Goal: Task Accomplishment & Management: Use online tool/utility

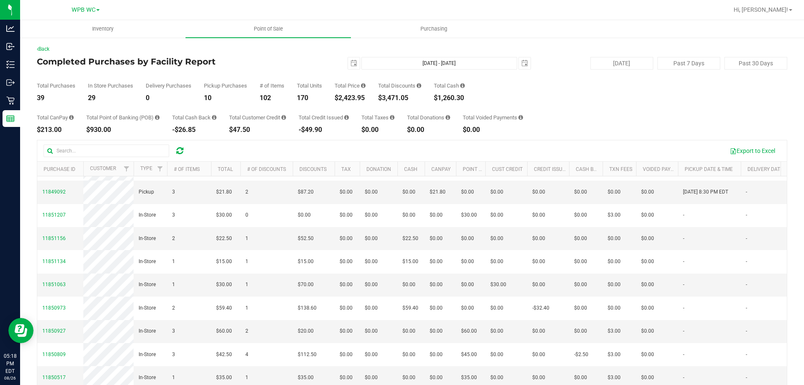
scroll to position [84, 0]
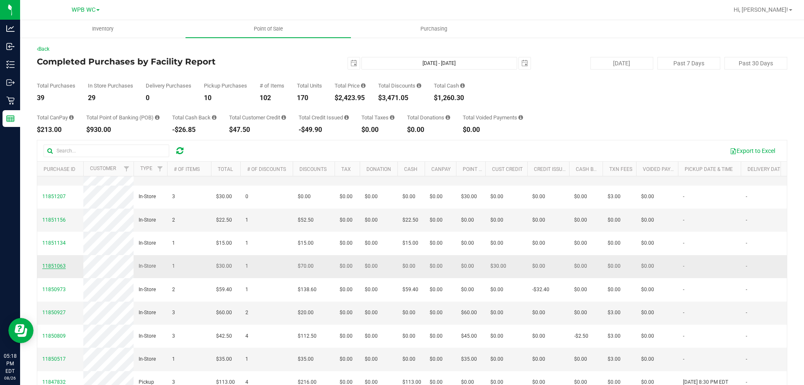
click at [62, 269] on span "11851063" at bounding box center [53, 266] width 23 height 6
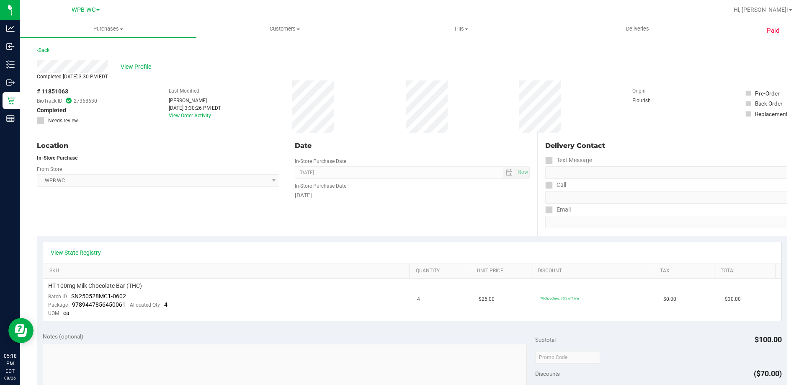
click at [54, 92] on span "# 11851063" at bounding box center [52, 91] width 31 height 9
copy div "# 11851063"
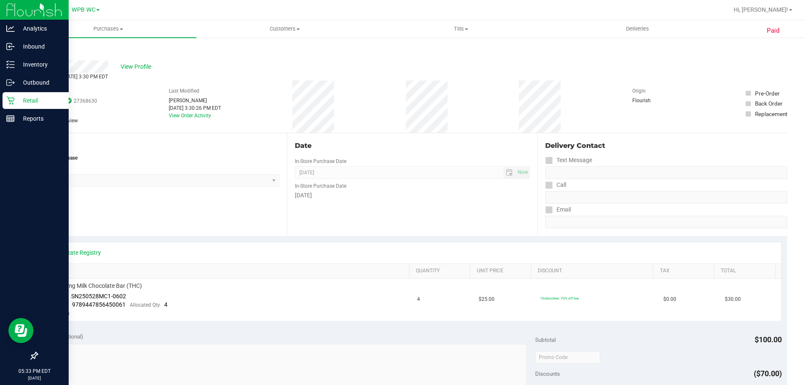
click at [19, 99] on p "Retail" at bounding box center [40, 100] width 50 height 10
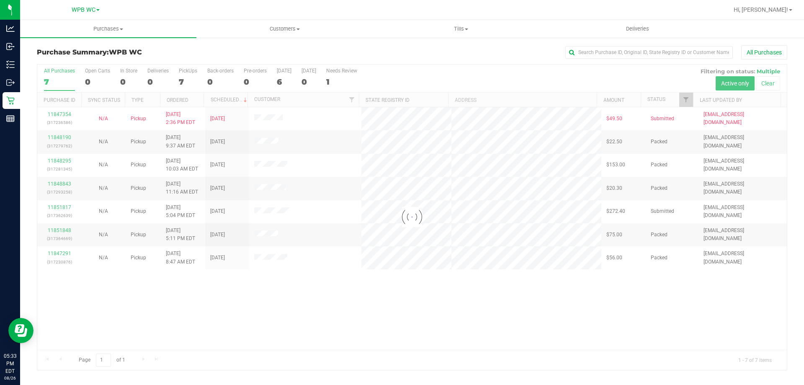
click at [282, 300] on div at bounding box center [411, 216] width 749 height 305
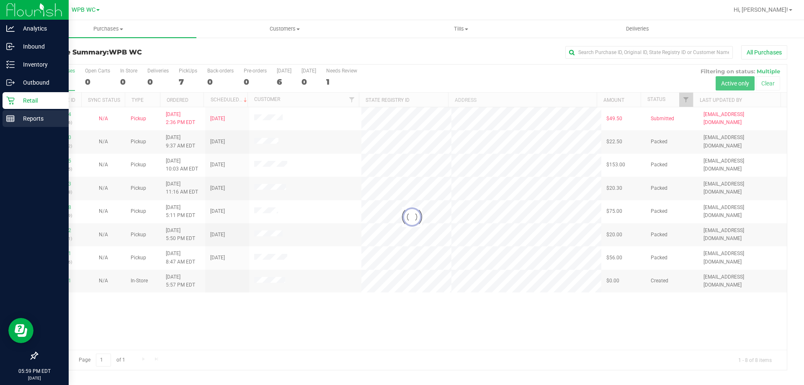
click at [15, 123] on p "Reports" at bounding box center [40, 118] width 50 height 10
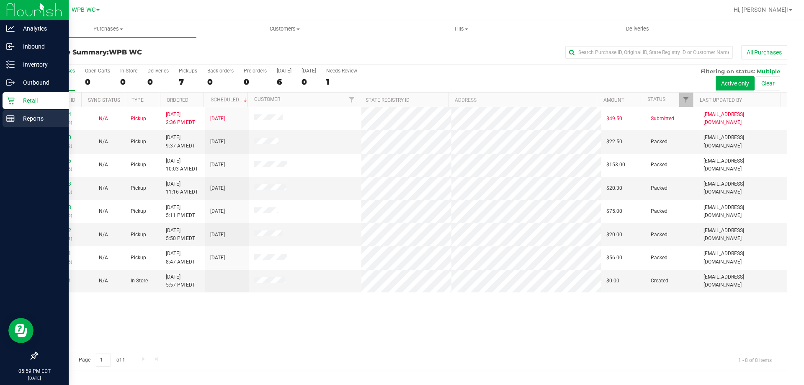
click at [16, 115] on p "Reports" at bounding box center [40, 118] width 50 height 10
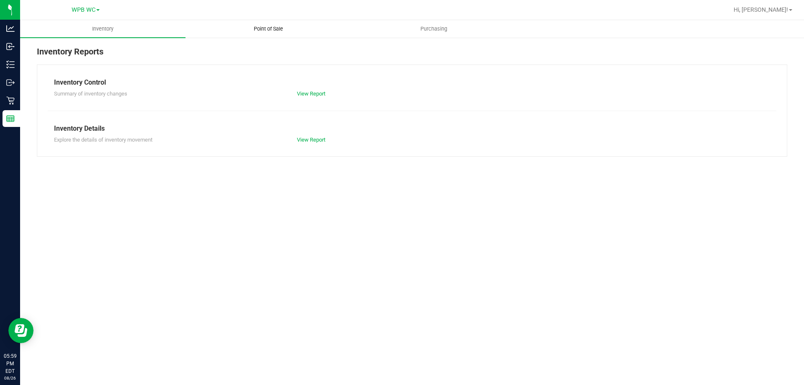
click at [258, 24] on uib-tab-heading "Point of Sale" at bounding box center [268, 29] width 164 height 17
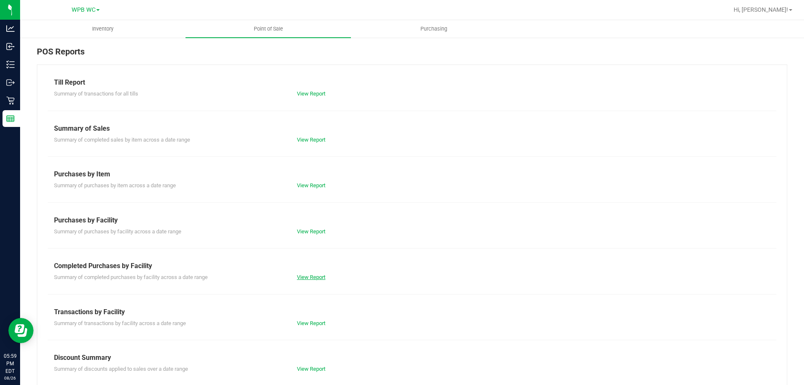
click at [316, 274] on link "View Report" at bounding box center [311, 277] width 28 height 6
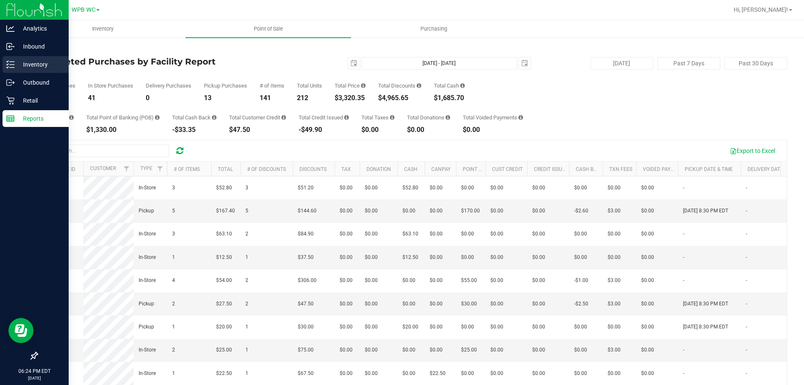
click at [14, 68] on icon at bounding box center [10, 64] width 8 height 8
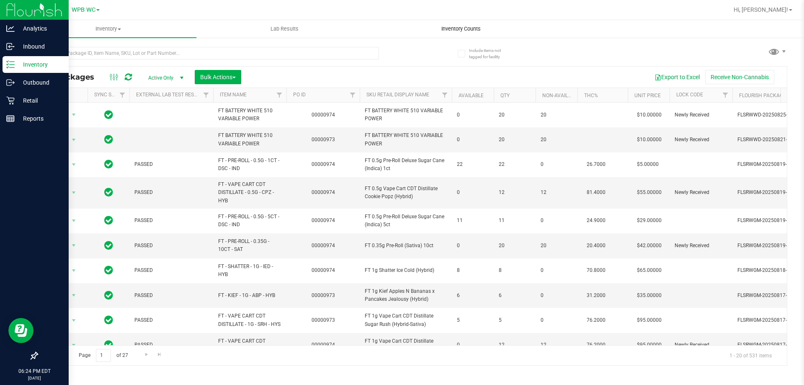
click at [448, 28] on span "Inventory Counts" at bounding box center [461, 29] width 62 height 8
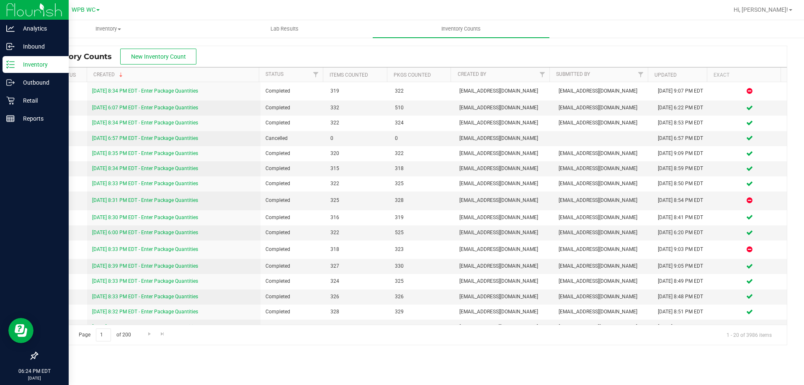
click at [17, 63] on p "Inventory" at bounding box center [40, 64] width 50 height 10
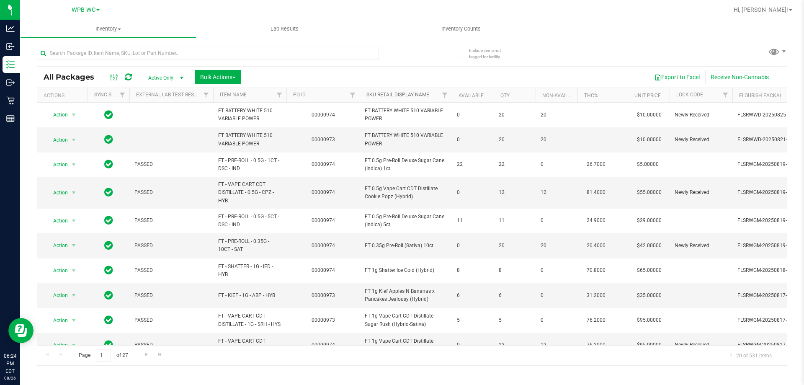
click at [389, 98] on link "Sku Retail Display Name" at bounding box center [397, 95] width 63 height 6
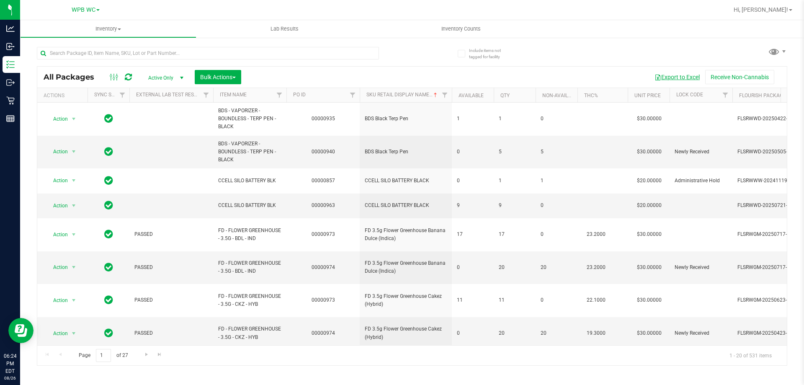
click at [672, 79] on button "Export to Excel" at bounding box center [677, 77] width 56 height 14
click at [403, 92] on link "Sku Retail Display Name" at bounding box center [402, 95] width 72 height 6
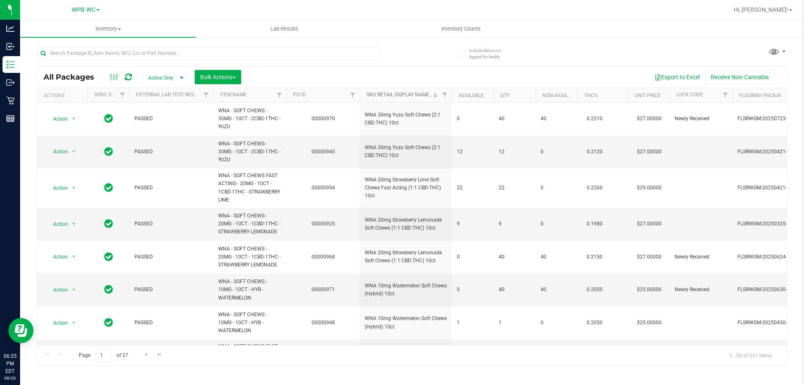
click at [406, 94] on link "Sku Retail Display Name" at bounding box center [402, 95] width 72 height 6
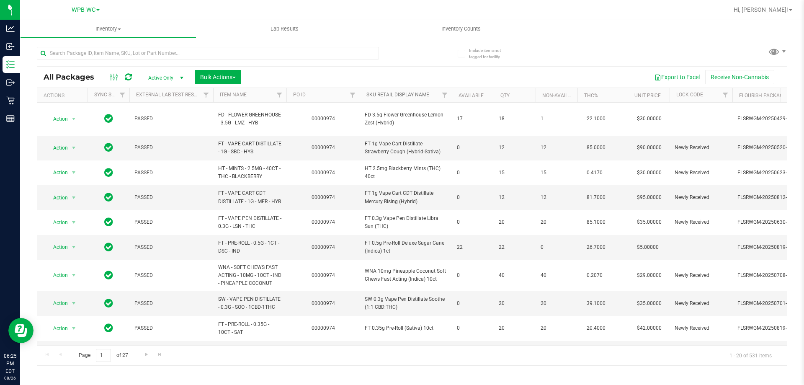
click at [416, 92] on link "Sku Retail Display Name" at bounding box center [397, 95] width 63 height 6
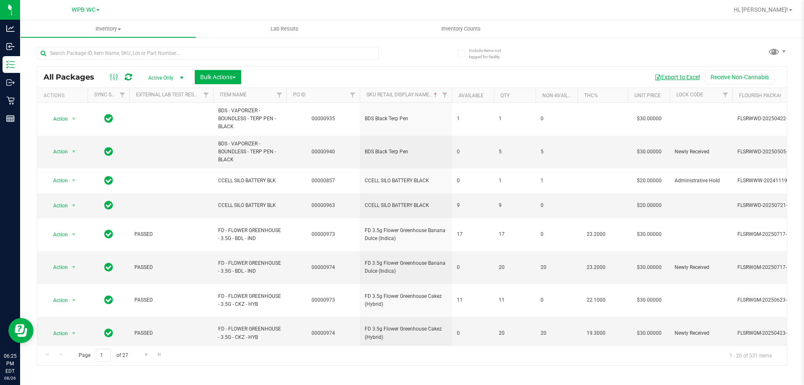
click at [679, 77] on button "Export to Excel" at bounding box center [677, 77] width 56 height 14
click at [456, 29] on span "Inventory Counts" at bounding box center [461, 29] width 62 height 8
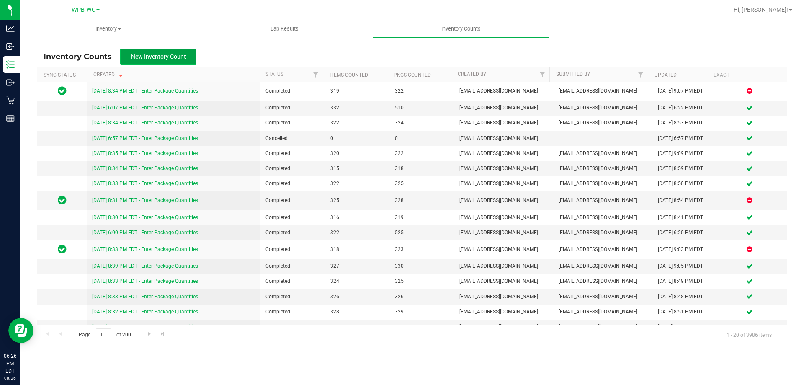
click at [180, 56] on span "New Inventory Count" at bounding box center [158, 56] width 55 height 7
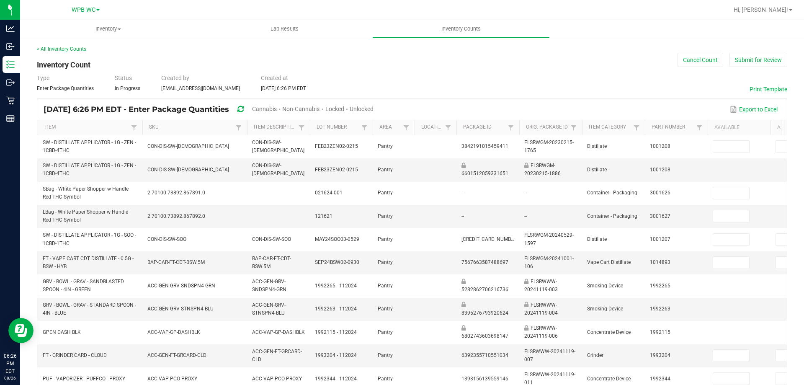
click at [277, 107] on span "Cannabis" at bounding box center [264, 108] width 25 height 7
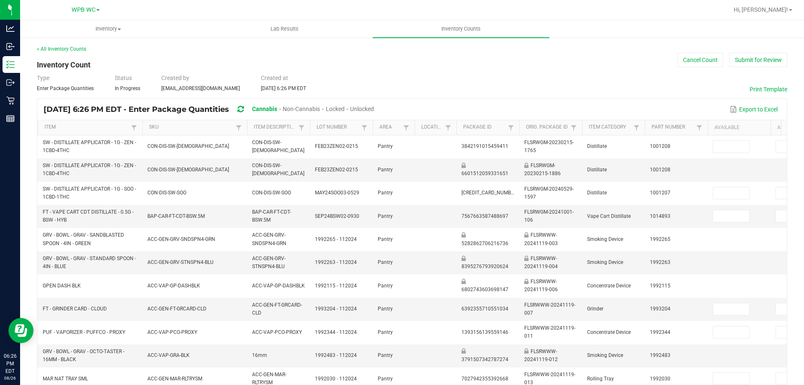
click at [374, 107] on span "Unlocked" at bounding box center [362, 108] width 24 height 7
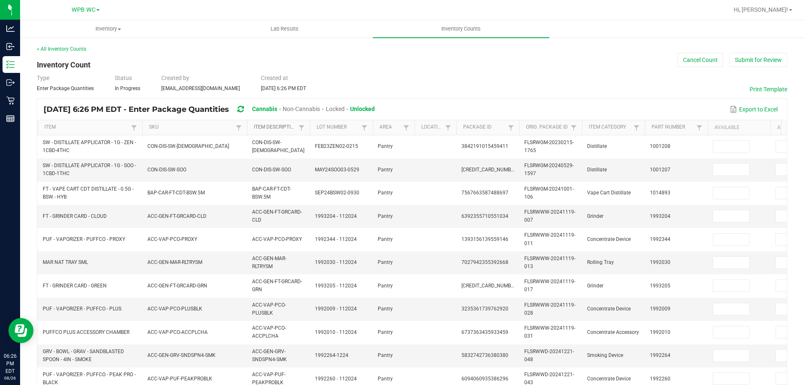
click at [268, 128] on link "Item Description" at bounding box center [275, 127] width 42 height 7
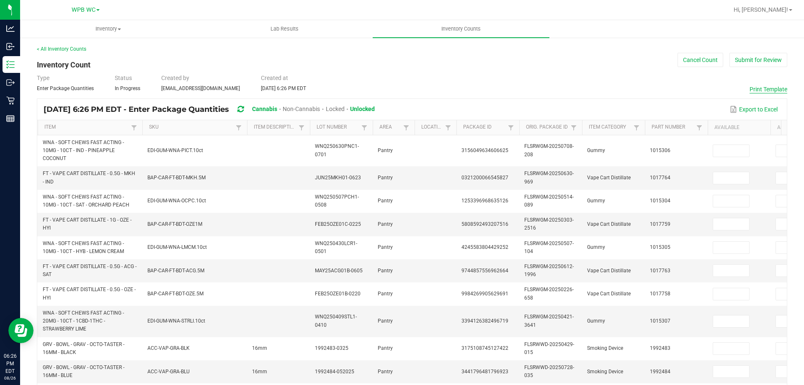
click at [766, 87] on button "Print Template" at bounding box center [768, 89] width 38 height 8
click at [702, 66] on button "Cancel Count" at bounding box center [700, 60] width 46 height 14
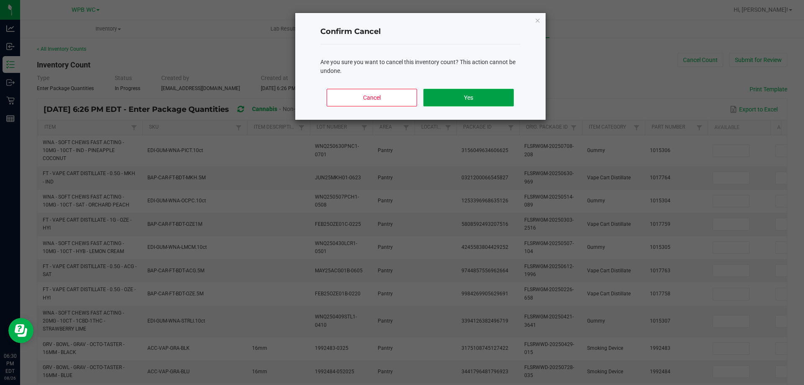
click at [452, 98] on button "Yes" at bounding box center [468, 98] width 90 height 18
